Goal: Communication & Community: Share content

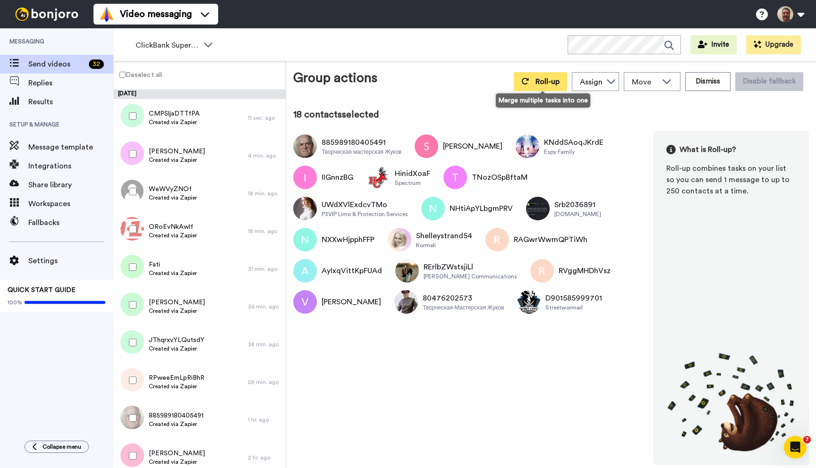
click at [549, 87] on button "Roll-up" at bounding box center [540, 81] width 53 height 19
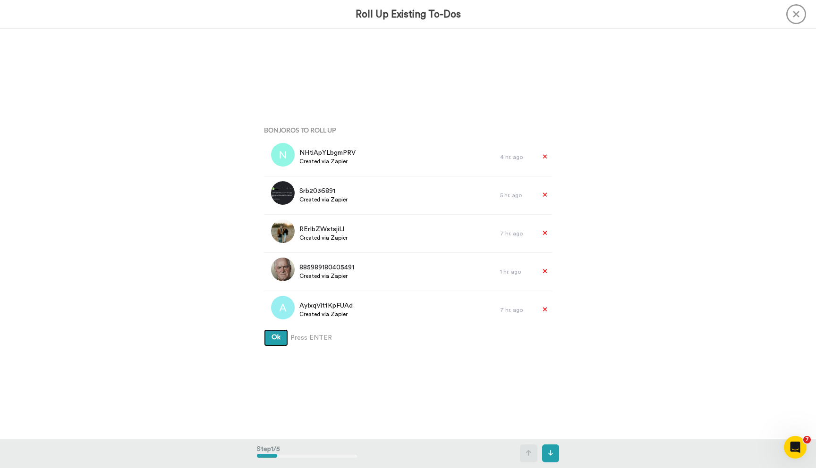
click at [264, 330] on button "Ok" at bounding box center [276, 338] width 24 height 17
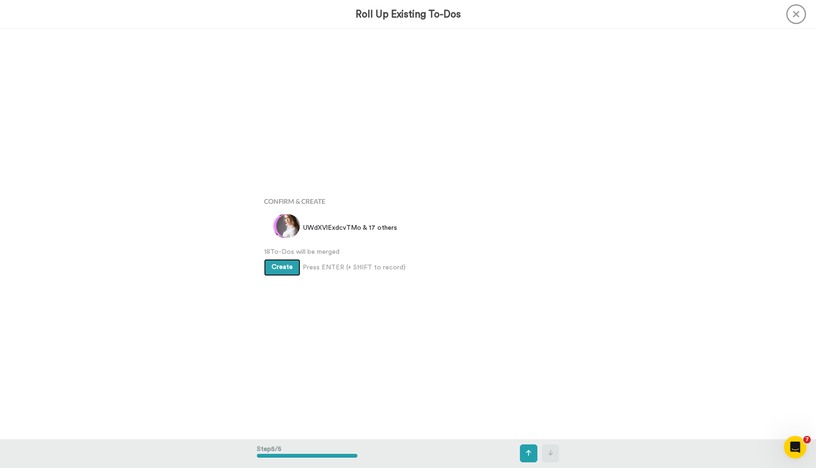
scroll to position [1642, 0]
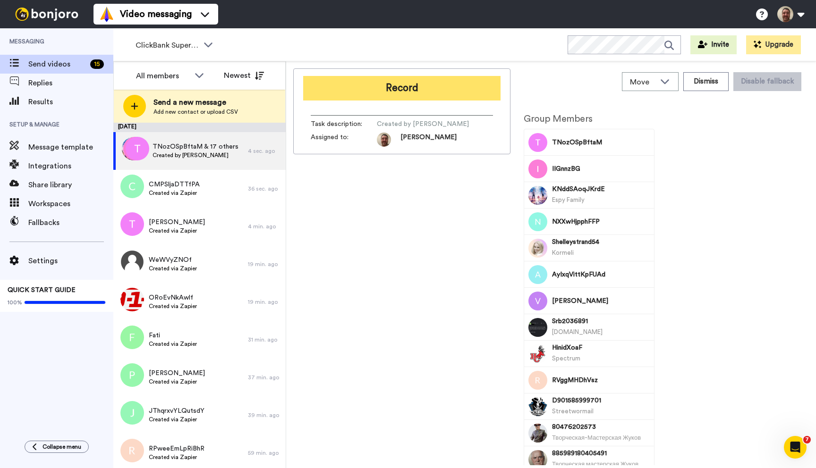
click at [421, 88] on button "Record" at bounding box center [401, 88] width 197 height 25
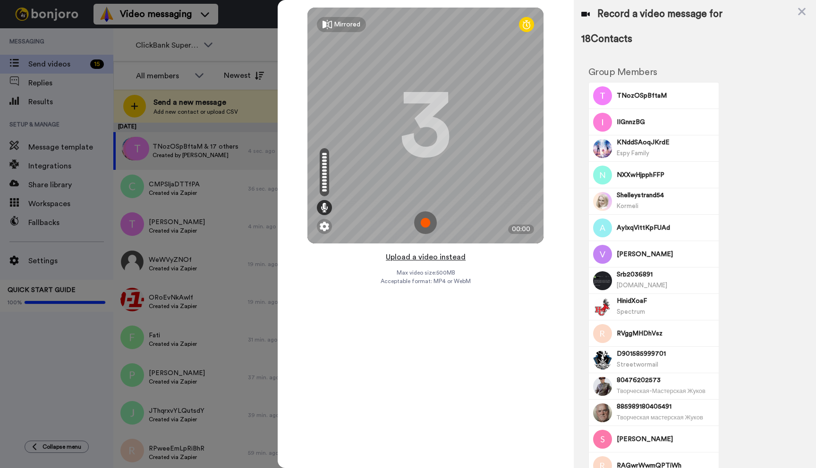
click at [423, 258] on button "Upload a video instead" at bounding box center [425, 257] width 85 height 12
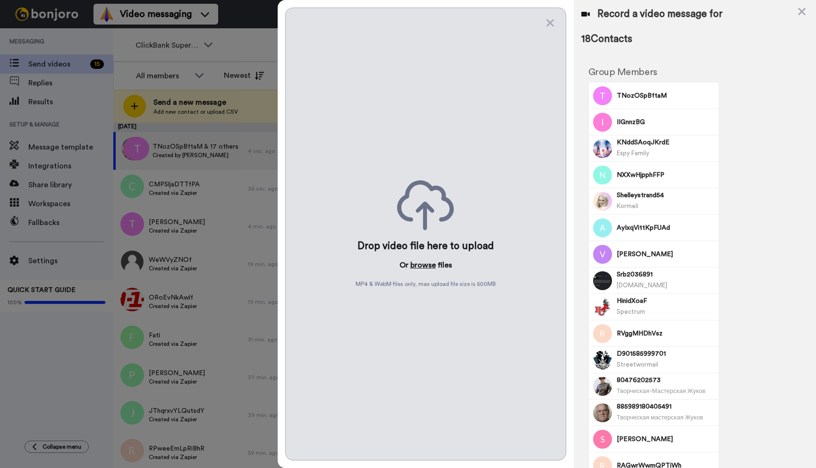
click at [421, 265] on button "browse" at bounding box center [422, 265] width 25 height 11
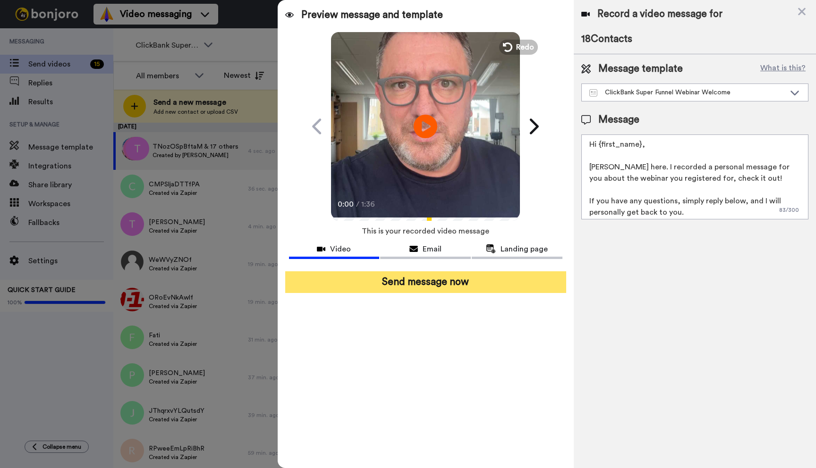
click at [443, 285] on button "Send message now" at bounding box center [425, 282] width 281 height 22
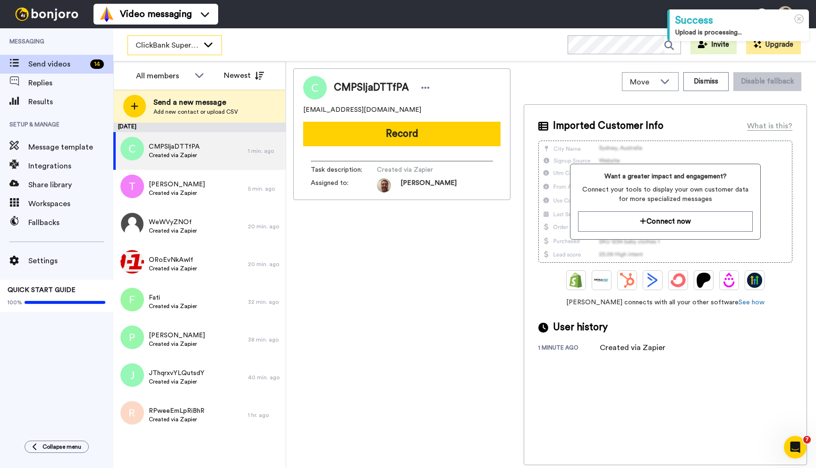
click at [206, 43] on icon at bounding box center [208, 44] width 11 height 9
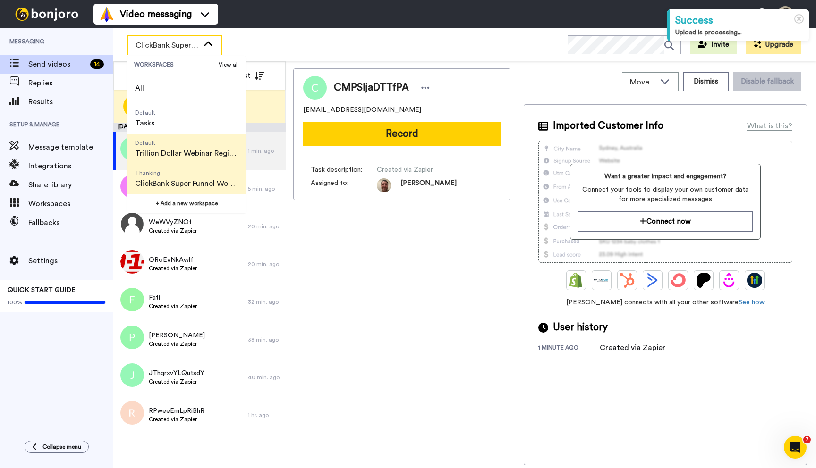
scroll to position [60, 0]
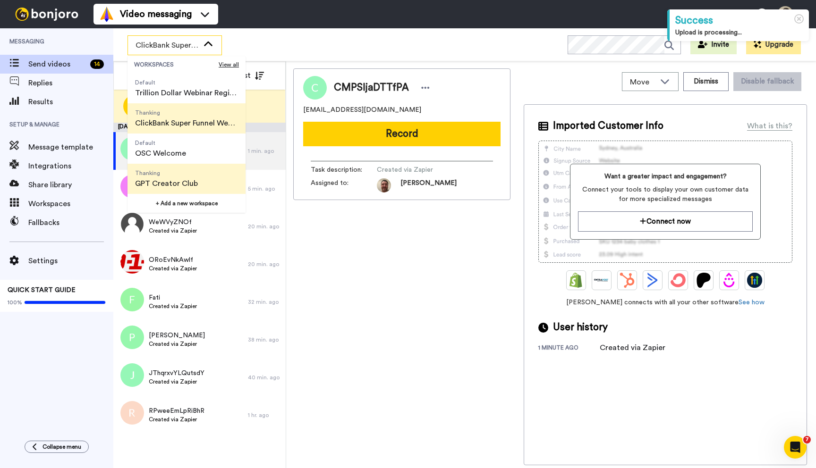
click at [191, 176] on span "Thanking" at bounding box center [166, 173] width 63 height 8
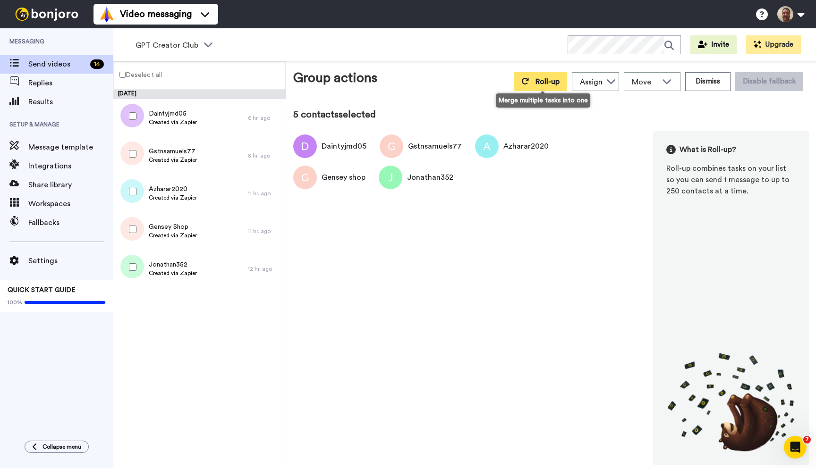
click at [541, 78] on span "Roll-up" at bounding box center [547, 82] width 24 height 8
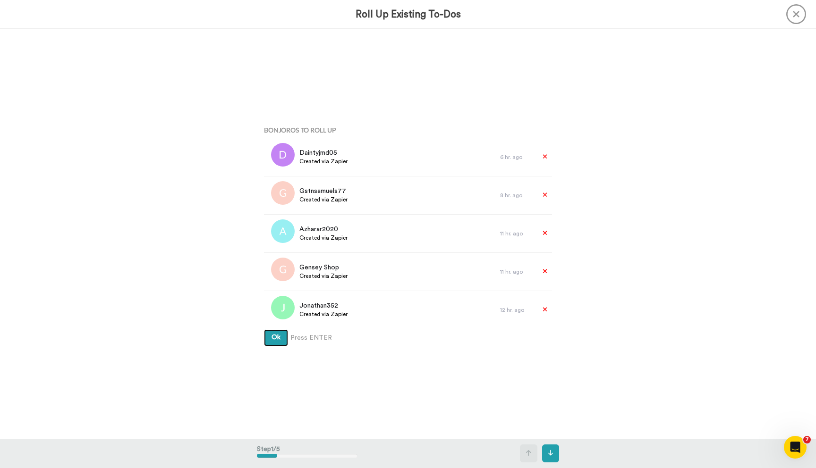
click at [264, 330] on button "Ok" at bounding box center [276, 338] width 24 height 17
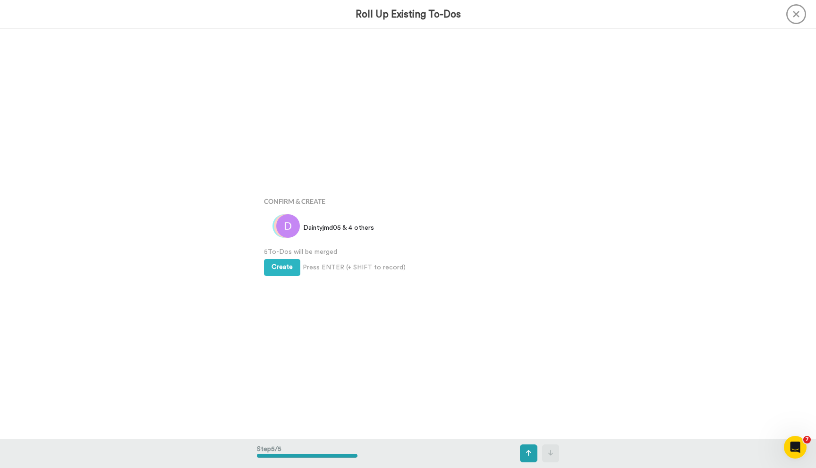
scroll to position [1642, 0]
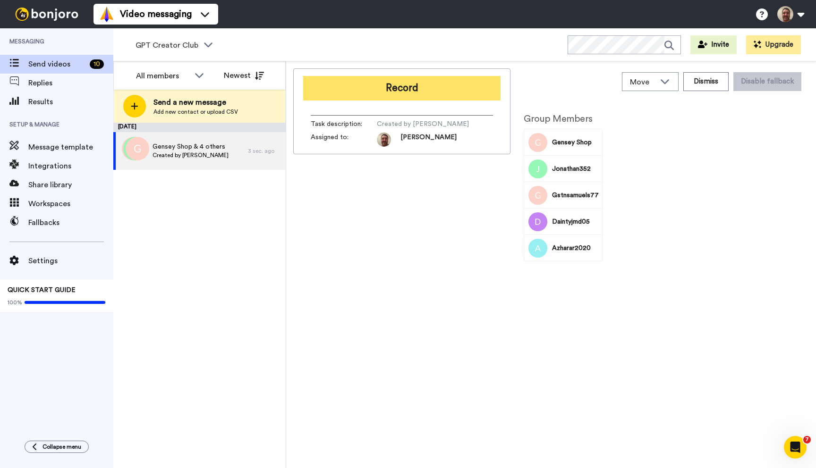
click at [402, 86] on button "Record" at bounding box center [401, 88] width 197 height 25
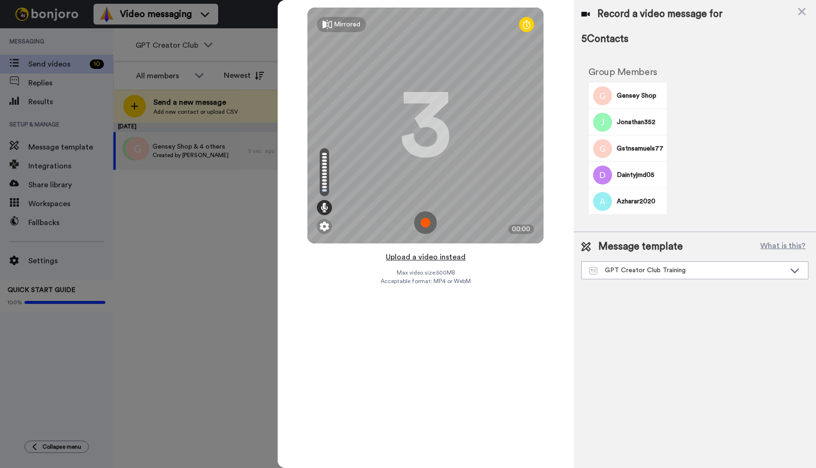
click at [421, 256] on button "Upload a video instead" at bounding box center [425, 257] width 85 height 12
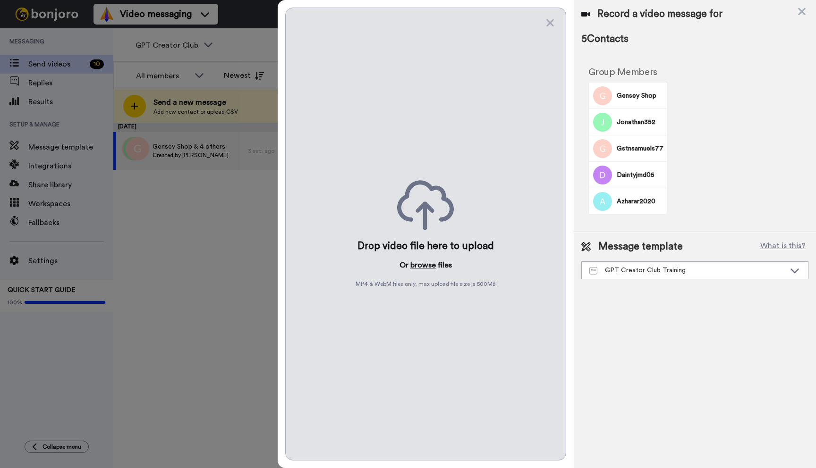
click at [421, 264] on button "browse" at bounding box center [422, 265] width 25 height 11
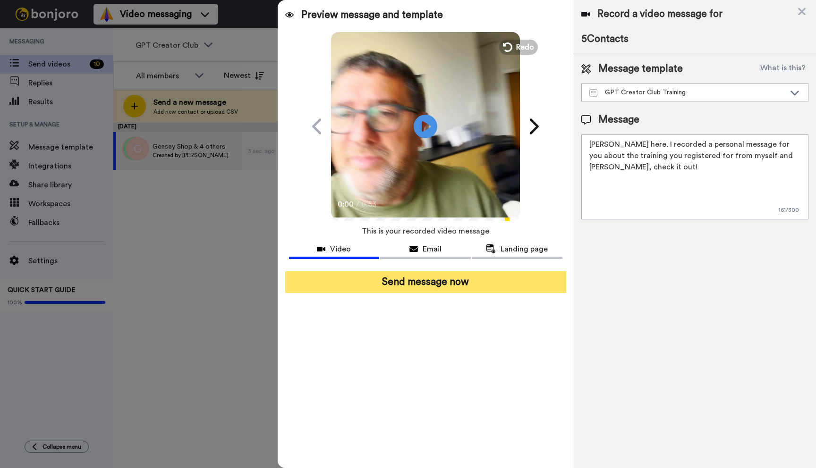
click at [420, 289] on button "Send message now" at bounding box center [425, 282] width 281 height 22
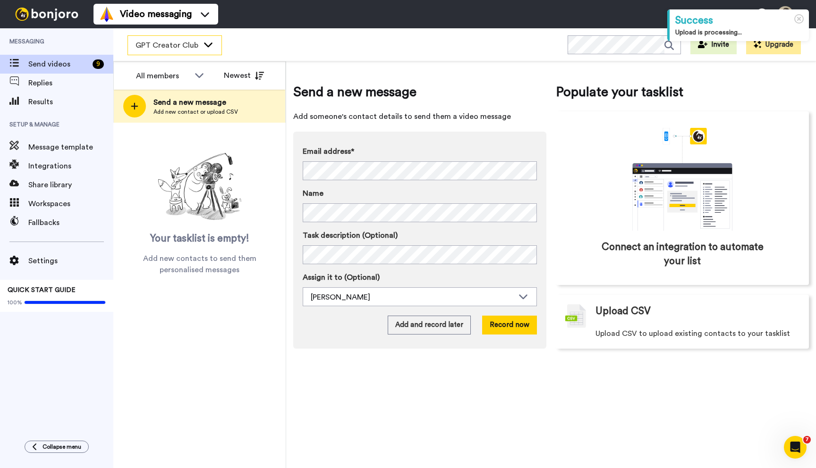
click at [204, 43] on icon at bounding box center [208, 44] width 8 height 5
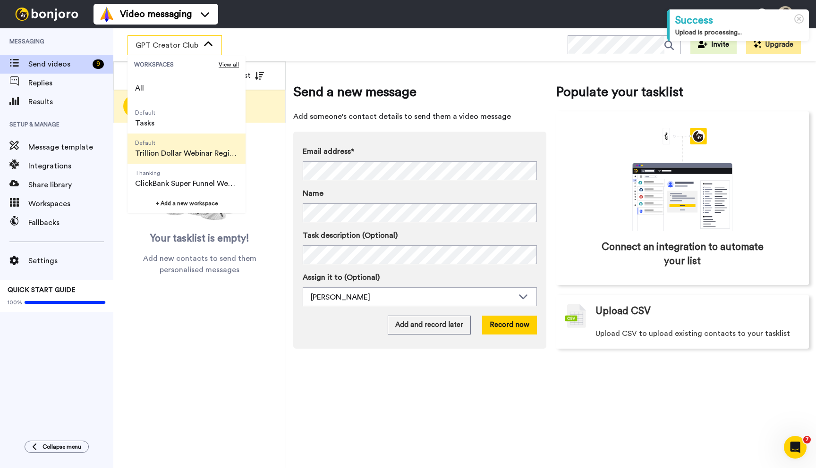
click at [190, 148] on span "Trillion Dollar Webinar Registrants" at bounding box center [186, 153] width 103 height 11
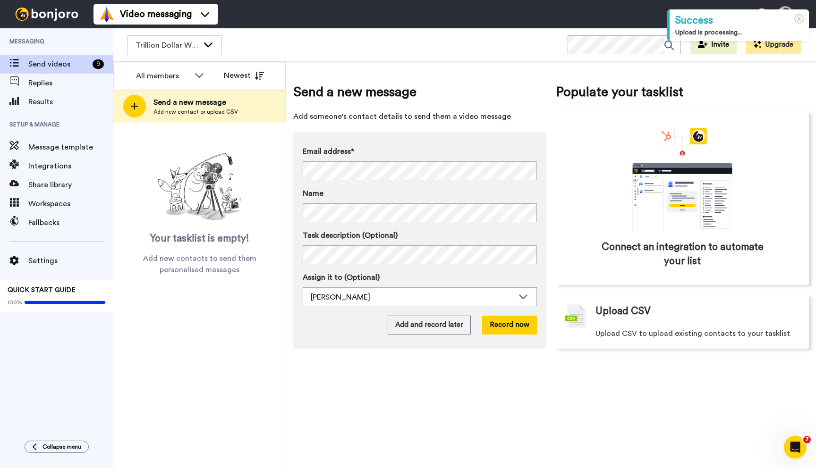
click at [209, 42] on icon at bounding box center [208, 44] width 11 height 9
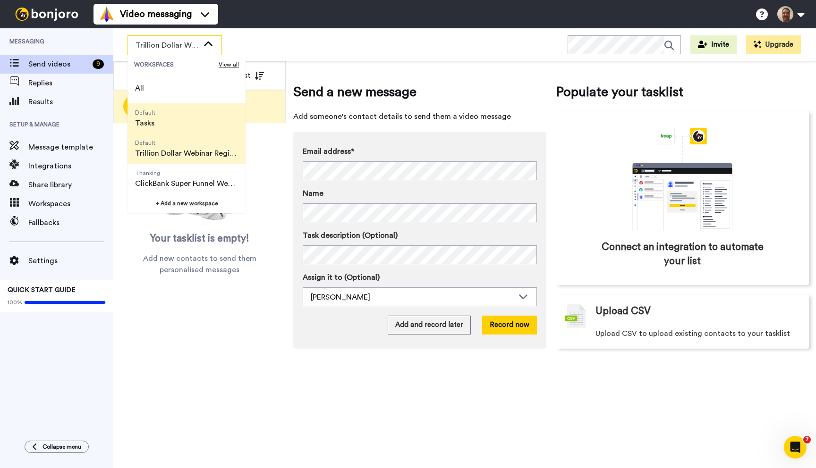
scroll to position [60, 0]
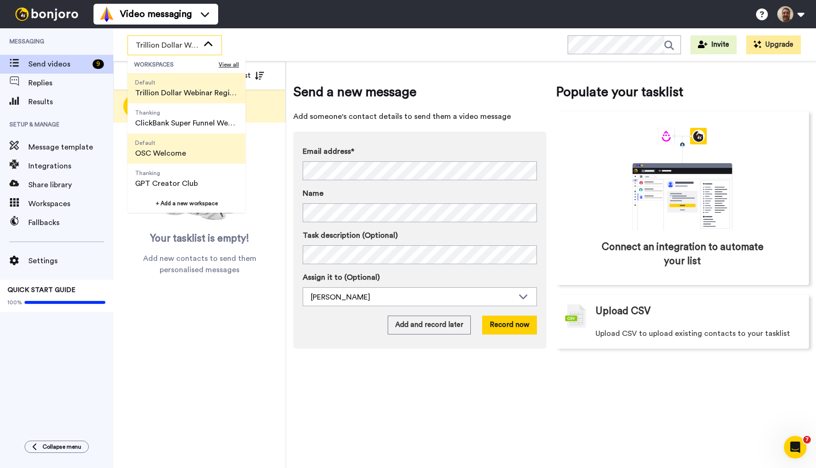
click at [181, 148] on span "OSC Welcome" at bounding box center [160, 153] width 51 height 11
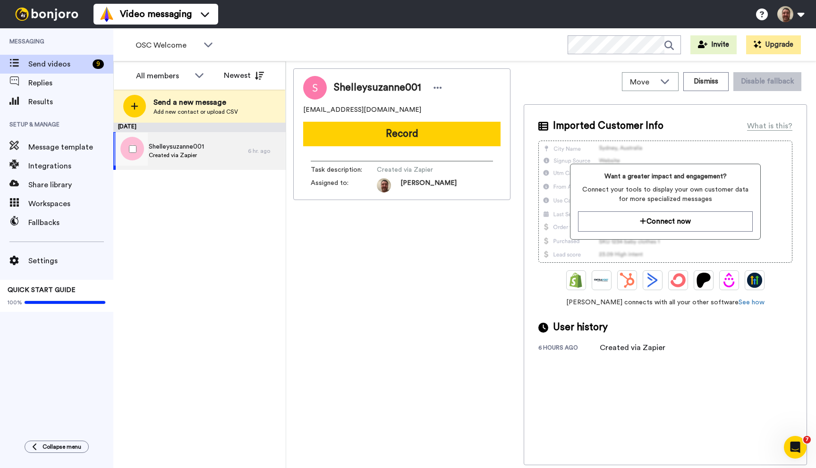
click at [183, 149] on span "Shelleysuzanne001" at bounding box center [176, 146] width 55 height 9
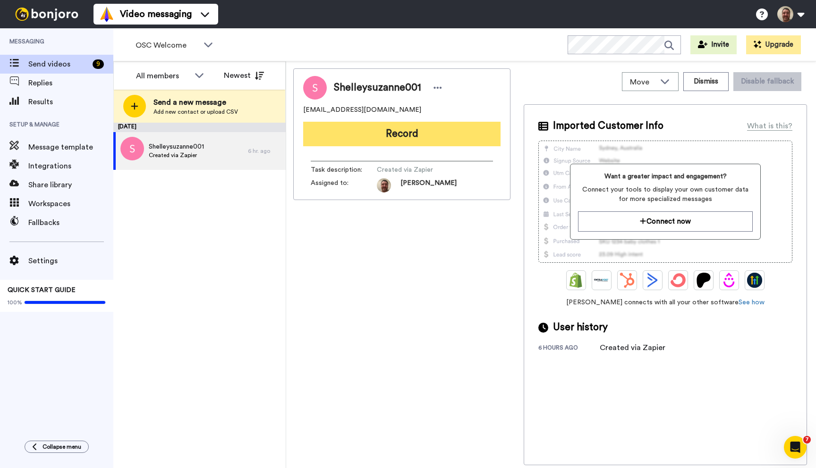
click at [409, 135] on button "Record" at bounding box center [401, 134] width 197 height 25
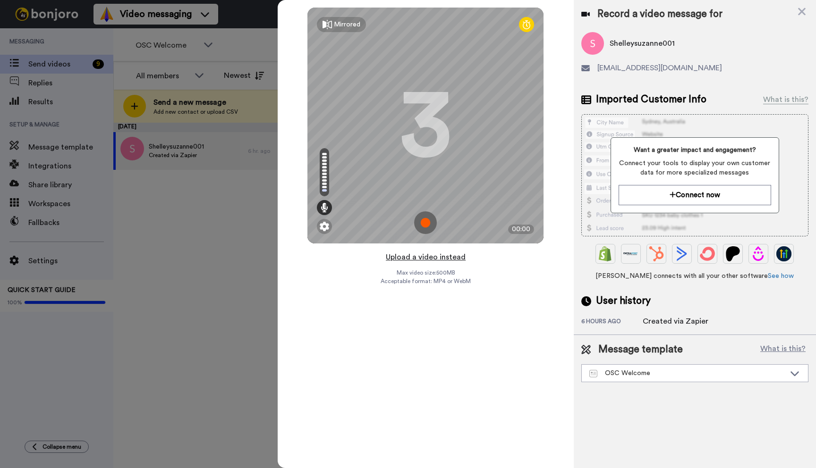
click at [428, 256] on button "Upload a video instead" at bounding box center [425, 257] width 85 height 12
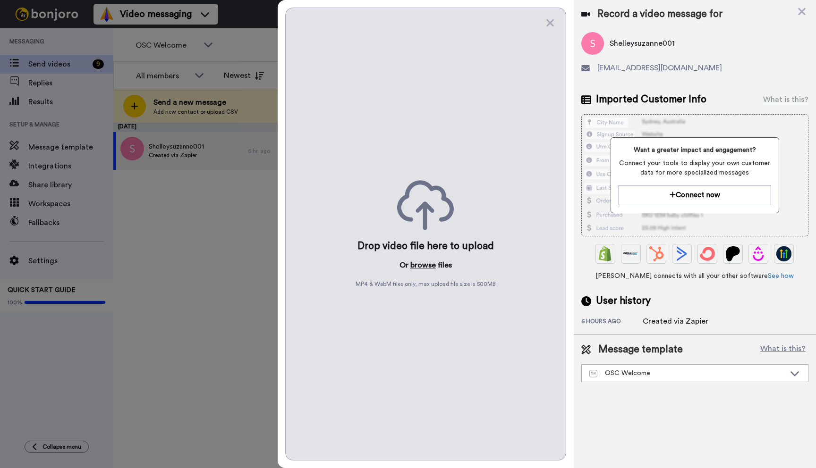
click at [417, 263] on button "browse" at bounding box center [422, 265] width 25 height 11
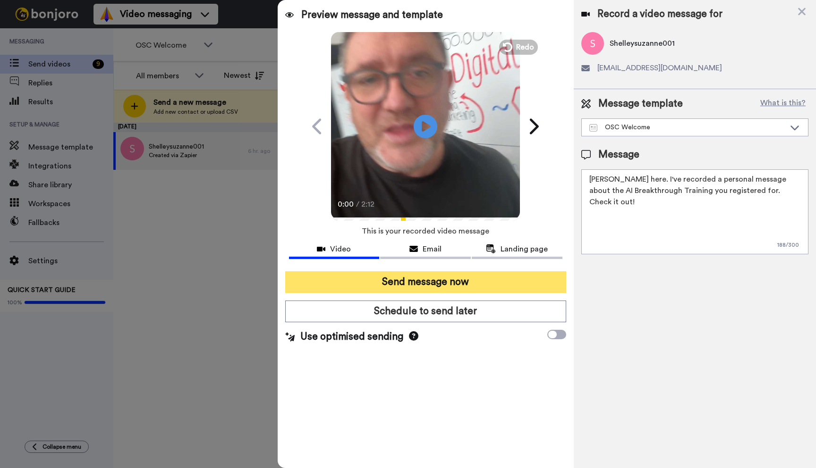
click at [432, 278] on button "Send message now" at bounding box center [425, 282] width 281 height 22
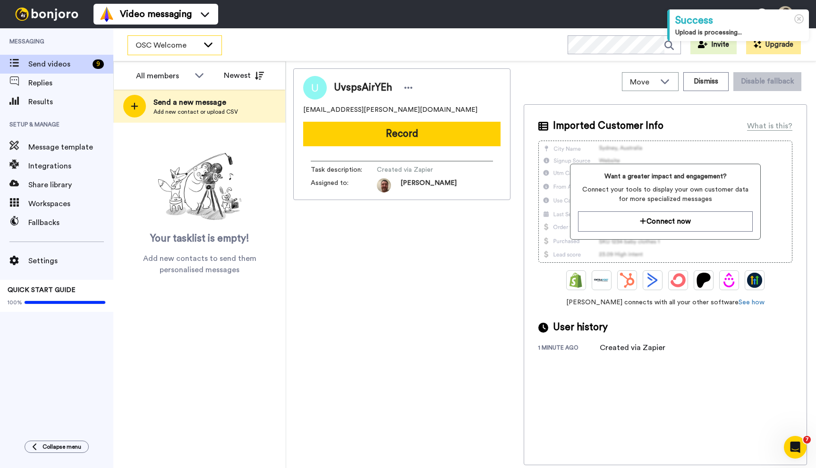
click at [191, 47] on span "OSC Welcome" at bounding box center [167, 45] width 63 height 11
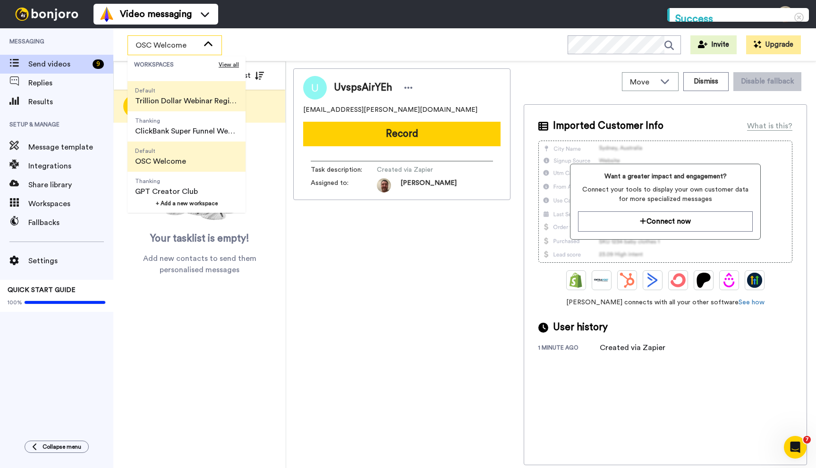
scroll to position [60, 0]
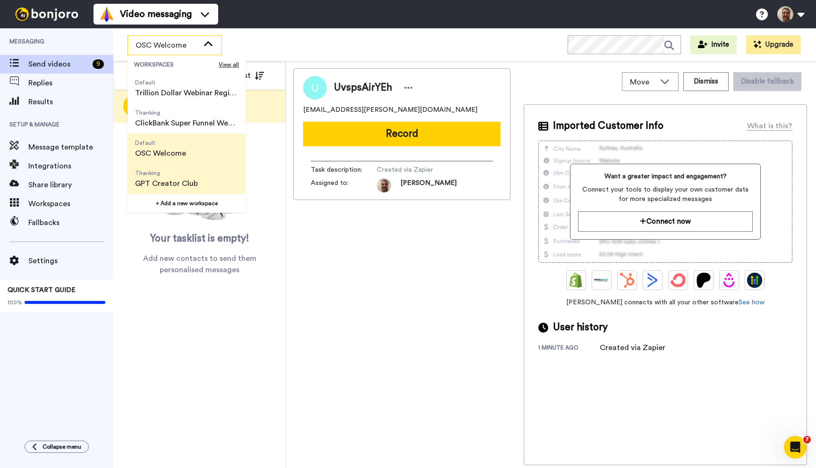
click at [184, 179] on span "GPT Creator Club" at bounding box center [166, 183] width 63 height 11
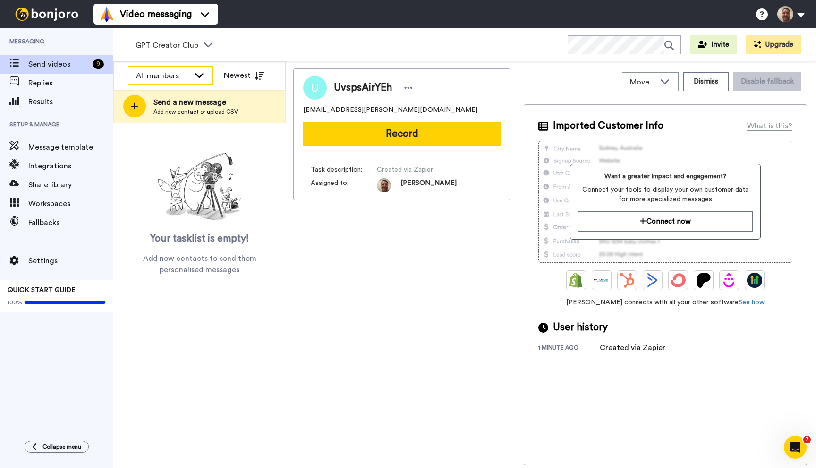
click at [193, 76] on div "All members" at bounding box center [170, 76] width 84 height 19
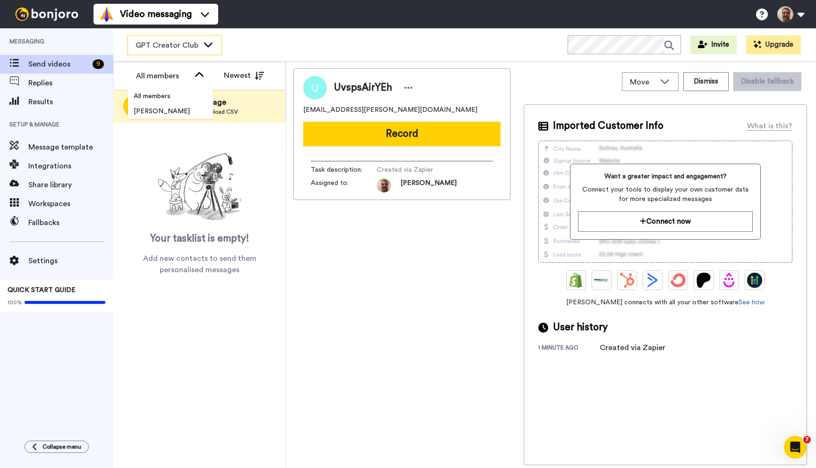
click at [191, 42] on span "GPT Creator Club" at bounding box center [167, 45] width 63 height 11
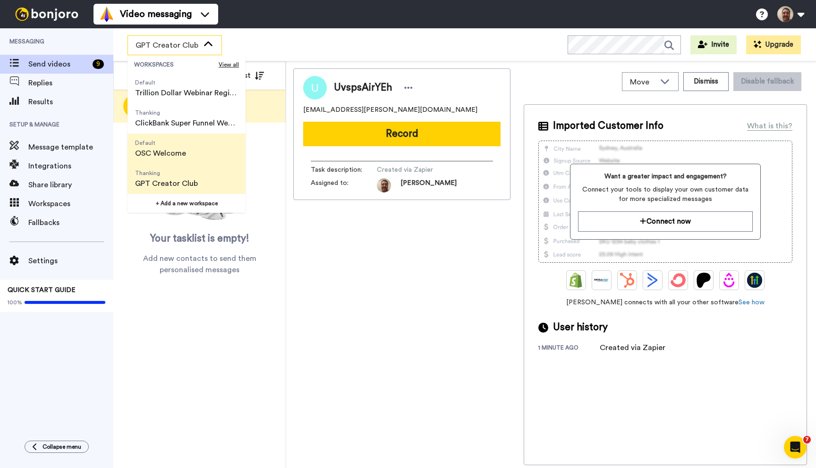
click at [166, 154] on span "OSC Welcome" at bounding box center [160, 153] width 51 height 11
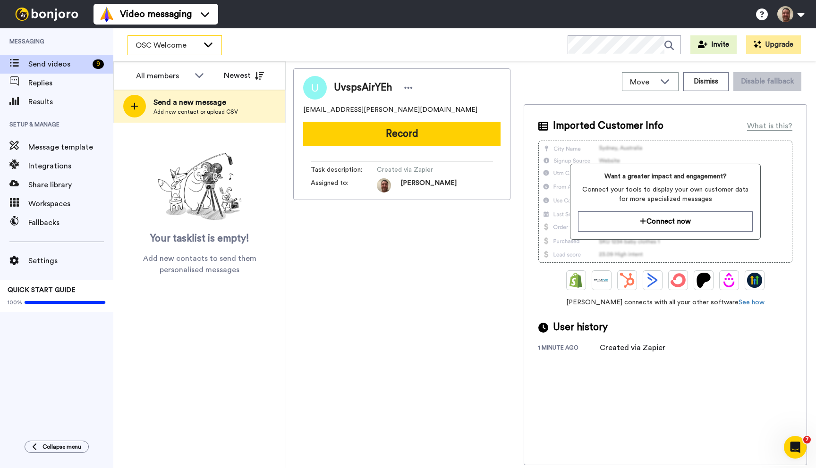
click at [195, 46] on span "OSC Welcome" at bounding box center [167, 45] width 63 height 11
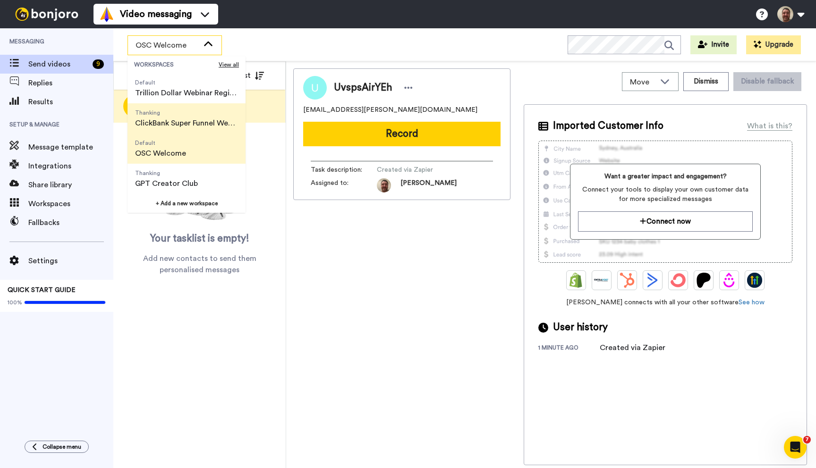
click at [176, 120] on span "ClickBank Super Funnel Webinar Registrants" at bounding box center [186, 123] width 103 height 11
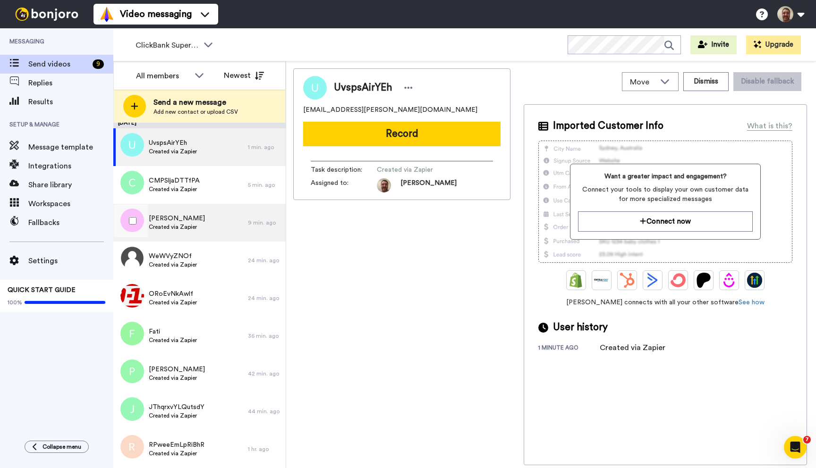
scroll to position [0, 0]
